Goal: Check status: Check status

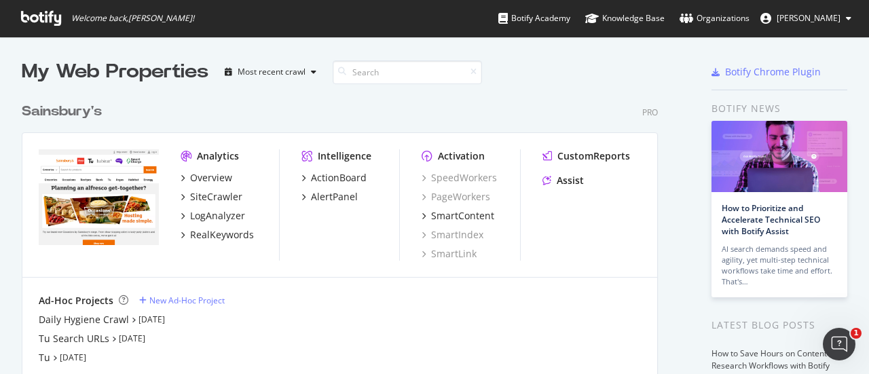
click at [537, 93] on div "Sainsbury's Pro Analytics Overview SiteCrawler LogAnalyzer RealKeywords Intelli…" at bounding box center [345, 245] width 647 height 319
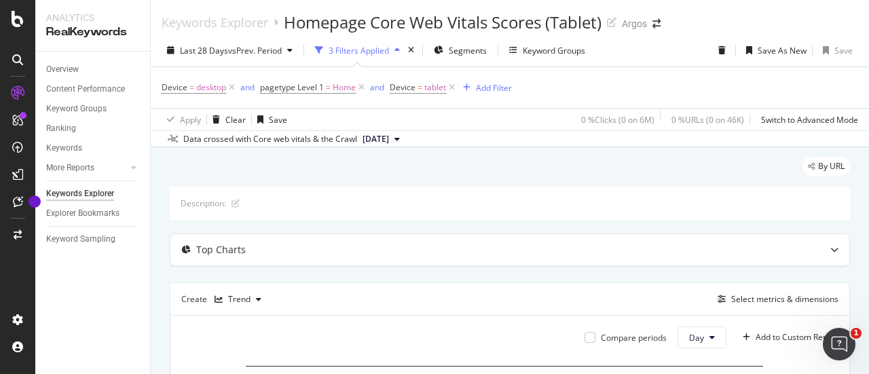
click at [688, 77] on div "Device = desktop and pagetype Level 1 = Home and Device = tablet Add Filter" at bounding box center [510, 87] width 697 height 41
click at [830, 249] on icon at bounding box center [834, 250] width 8 height 8
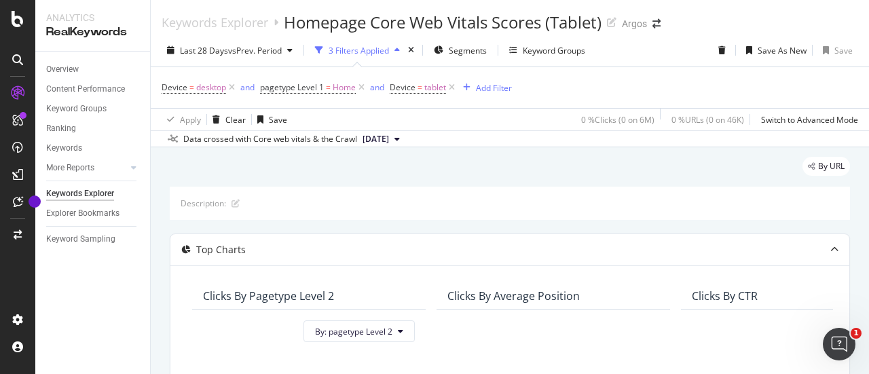
click at [400, 138] on icon at bounding box center [396, 139] width 5 height 8
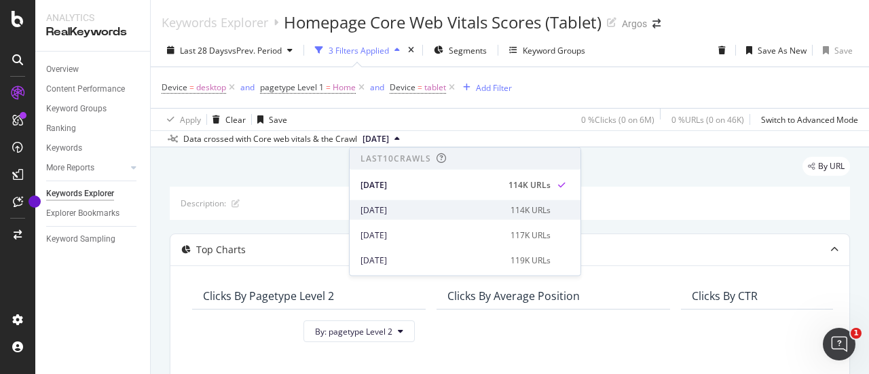
click at [411, 215] on div "[DATE]" at bounding box center [431, 210] width 142 height 12
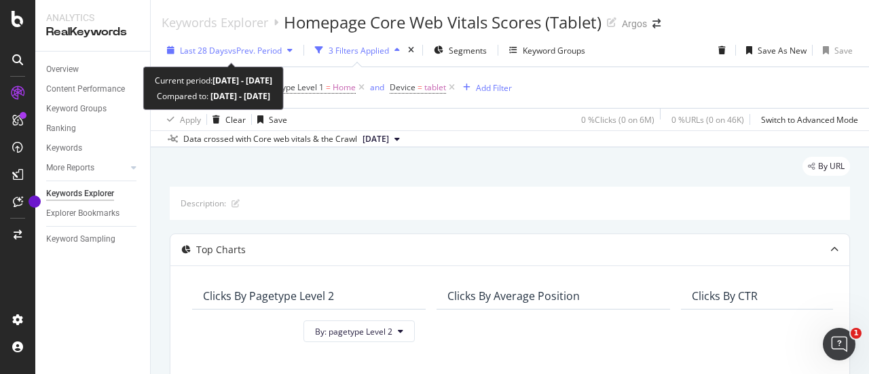
click at [291, 48] on icon "button" at bounding box center [289, 50] width 5 height 8
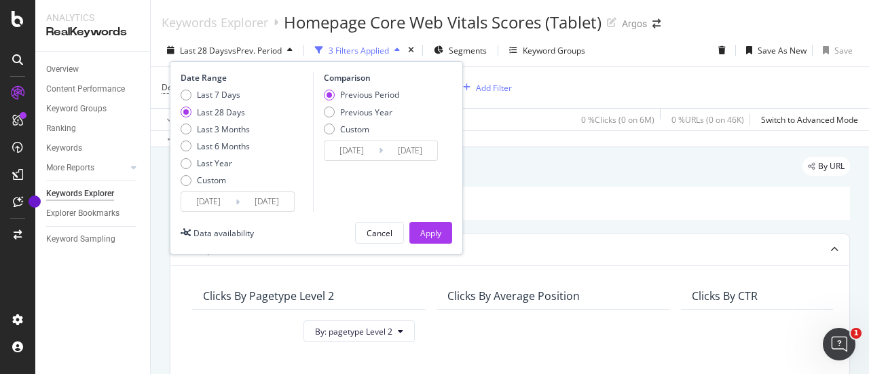
click at [703, 31] on div "Keywords Explorer Homepage Core Web Vitals Scores (Tablet) Argos" at bounding box center [510, 17] width 718 height 34
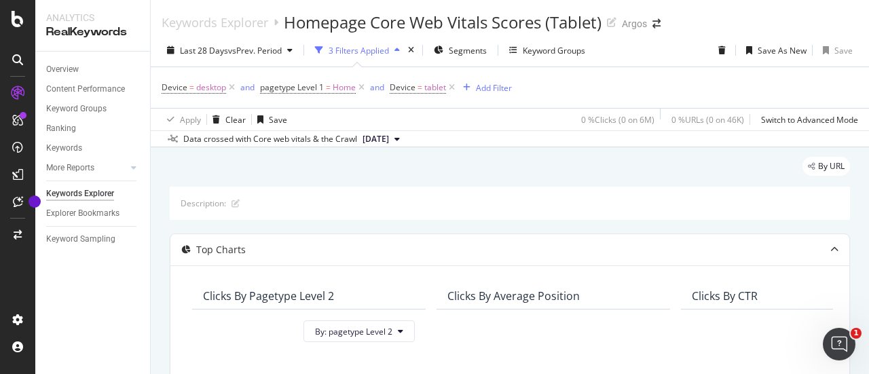
click at [243, 74] on div "Device = desktop and pagetype Level 1 = Home and Device = tablet Add Filter" at bounding box center [510, 87] width 697 height 41
